Goal: Check status: Check status

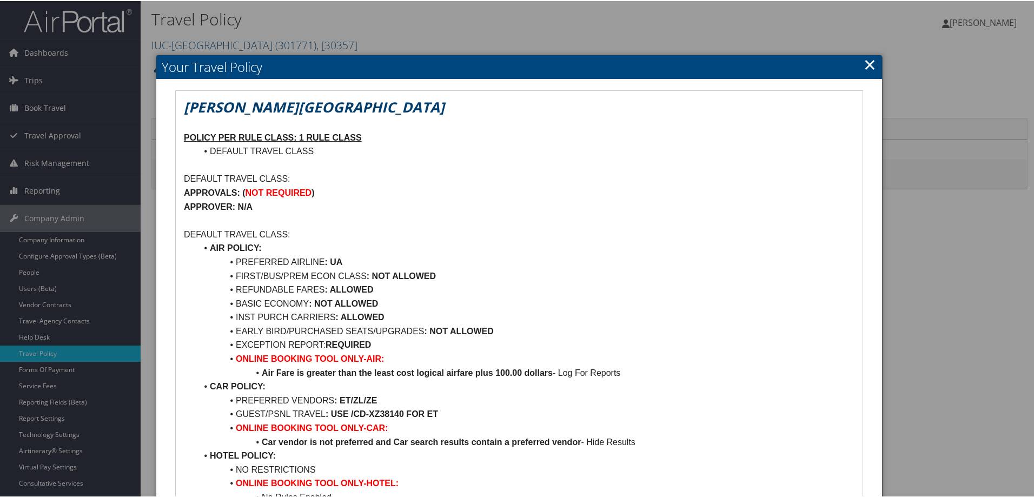
click at [869, 62] on link "×" at bounding box center [870, 63] width 12 height 22
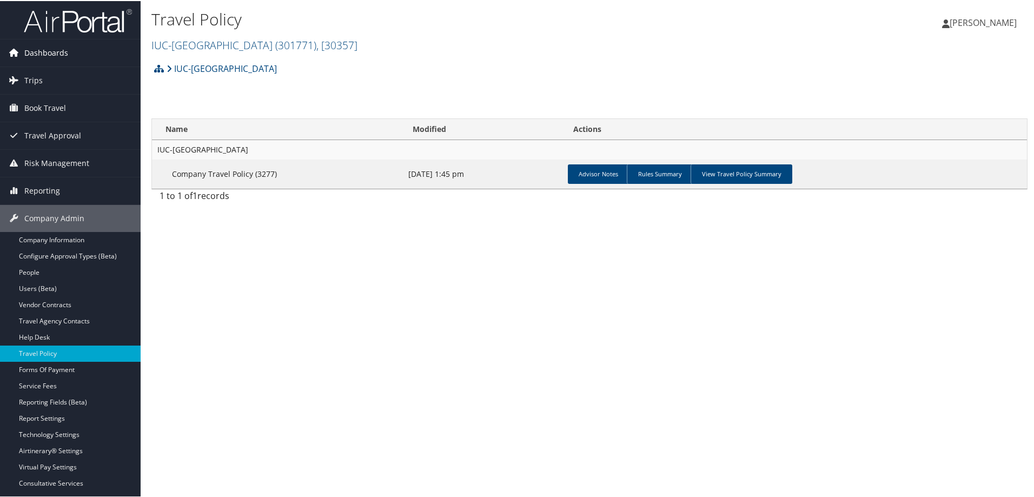
click at [48, 51] on span "Dashboards" at bounding box center [46, 51] width 44 height 27
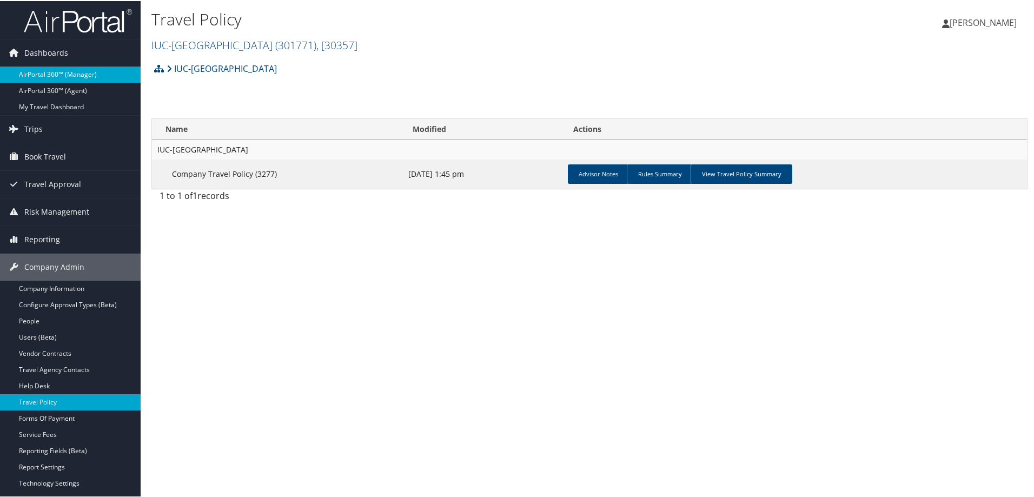
click at [39, 75] on link "AirPortal 360™ (Manager)" at bounding box center [70, 73] width 141 height 16
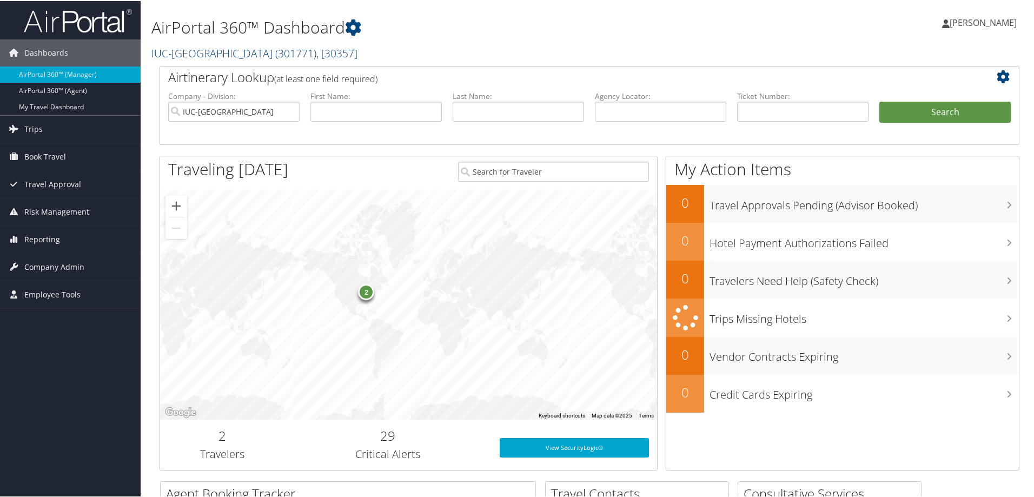
click at [174, 49] on link "IUC-[GEOGRAPHIC_DATA] ( 301771 ) , [ 30357 ]" at bounding box center [254, 52] width 206 height 15
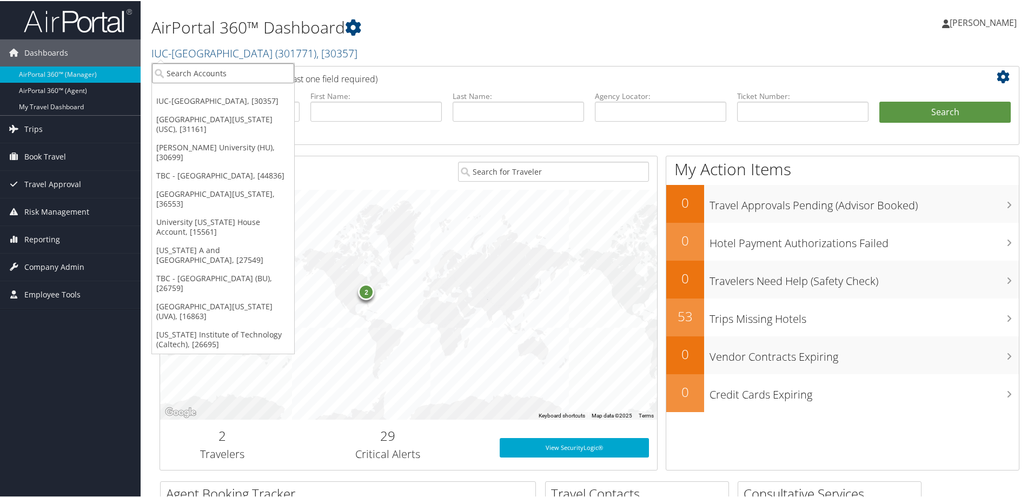
click at [167, 75] on input "search" at bounding box center [223, 72] width 142 height 20
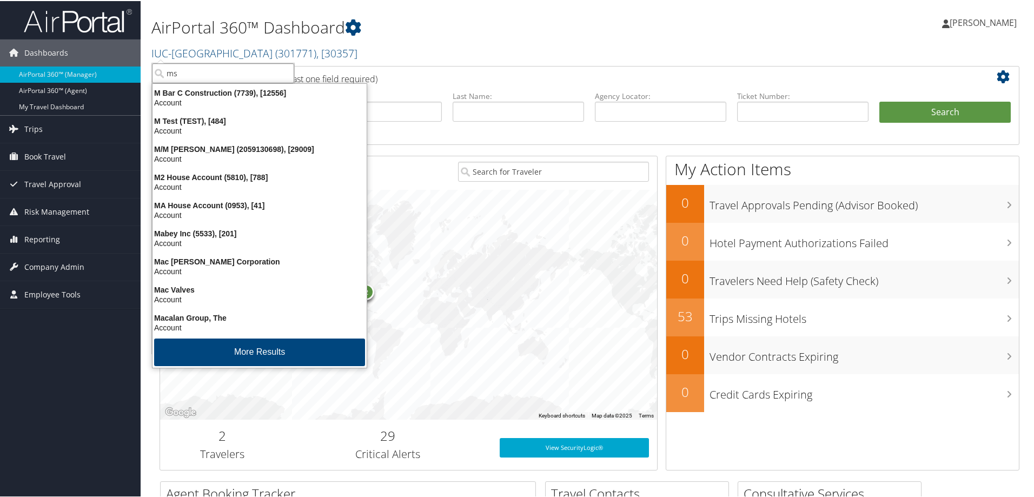
type input "msu"
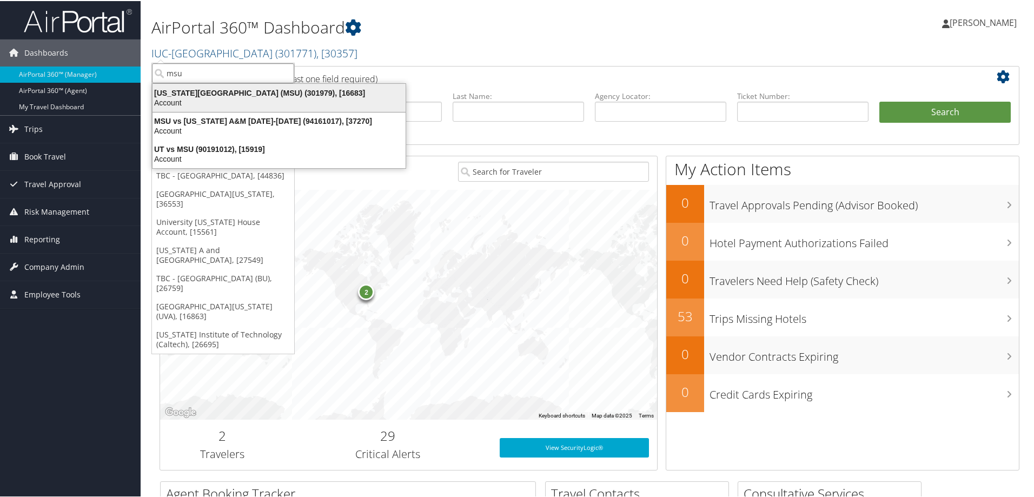
click at [183, 90] on div "[US_STATE][GEOGRAPHIC_DATA] (MSU) (301979), [16683]" at bounding box center [279, 92] width 266 height 10
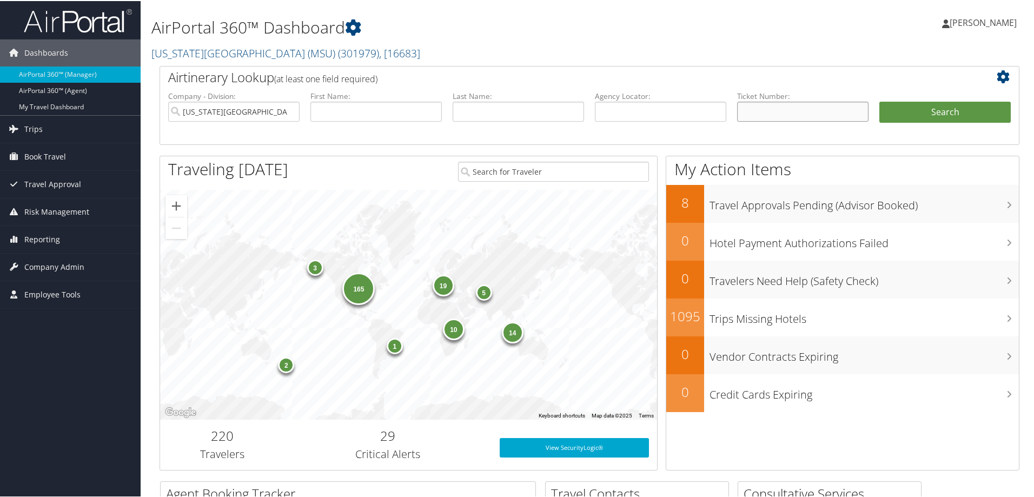
paste input "00673111033055"
type input "00673111033055"
click at [1003, 110] on button "Search" at bounding box center [945, 112] width 131 height 22
